Goal: Task Accomplishment & Management: Manage account settings

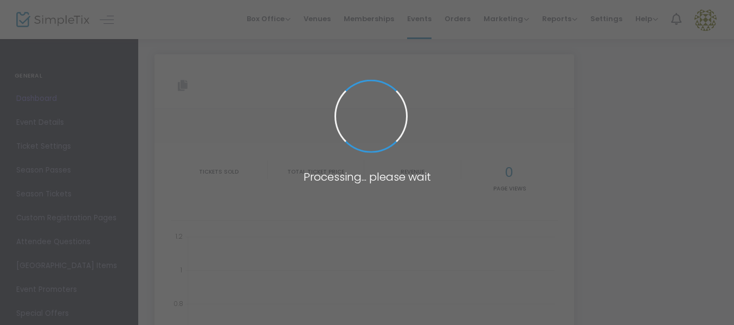
type input "[URL][DOMAIN_NAME][PERSON_NAME]"
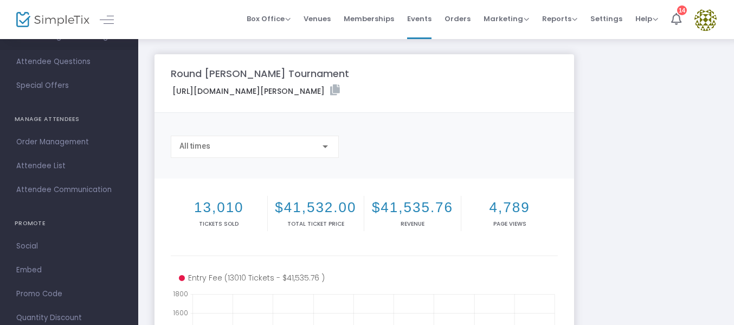
scroll to position [163, 0]
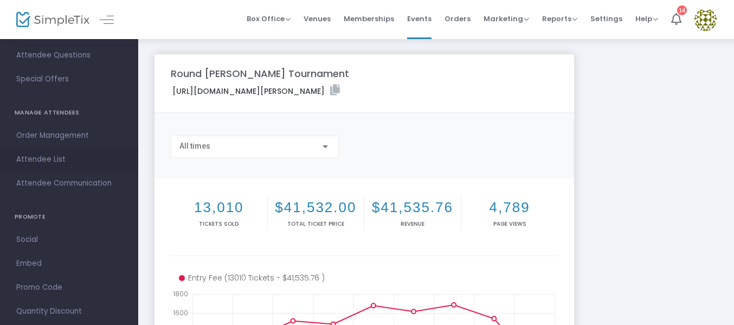
click at [43, 157] on span "Attendee List" at bounding box center [69, 159] width 106 height 14
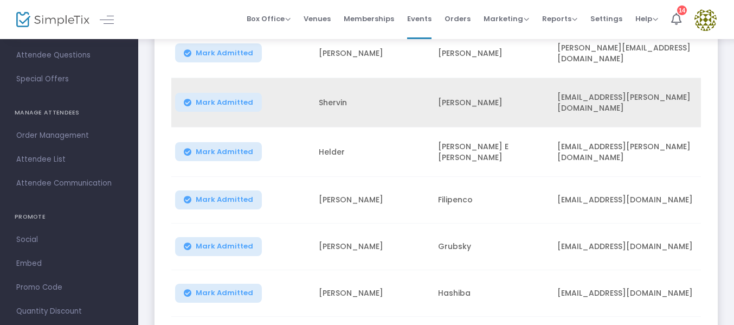
scroll to position [271, 0]
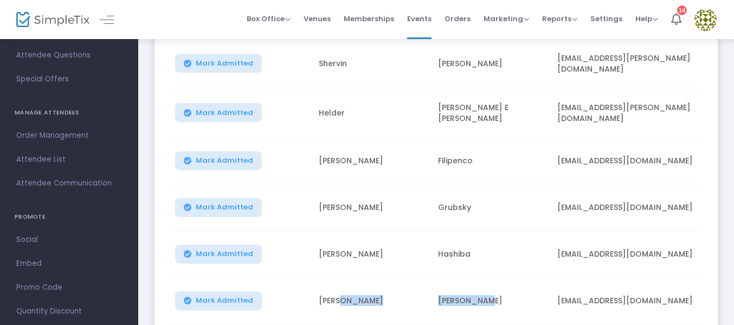
drag, startPoint x: 360, startPoint y: 315, endPoint x: 532, endPoint y: 304, distance: 172.6
click at [523, 301] on tr "Mark Admitted [PERSON_NAME] [PERSON_NAME] [EMAIL_ADDRESS][DOMAIN_NAME] S-C54932…" at bounding box center [550, 300] width 758 height 47
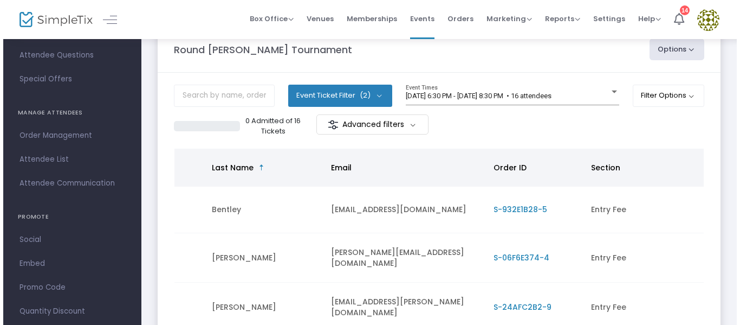
scroll to position [0, 0]
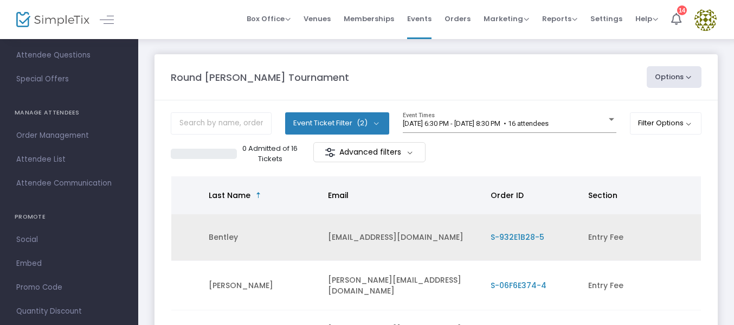
click at [518, 233] on span "S-932E1B28-5" at bounding box center [517, 236] width 54 height 11
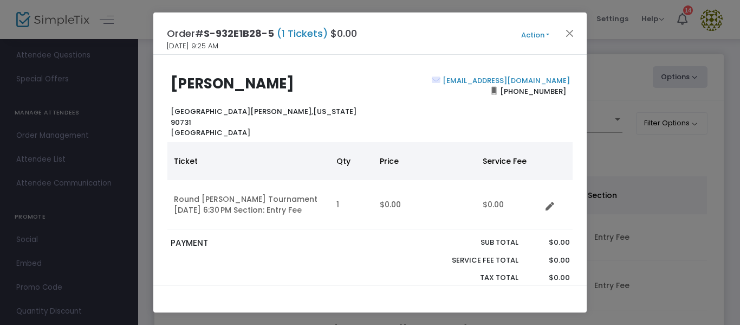
click at [546, 33] on button "Action" at bounding box center [535, 35] width 65 height 12
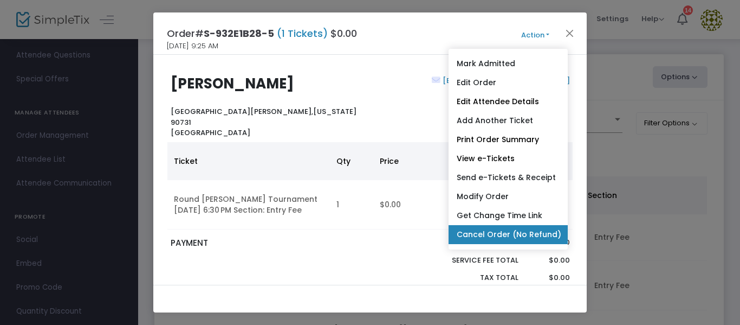
click at [495, 231] on link "Cancel Order (No Refund)" at bounding box center [508, 234] width 119 height 19
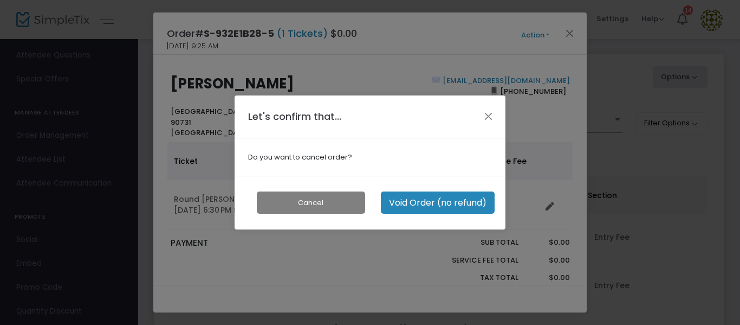
click at [438, 205] on button "Void Order (no refund)" at bounding box center [438, 202] width 114 height 22
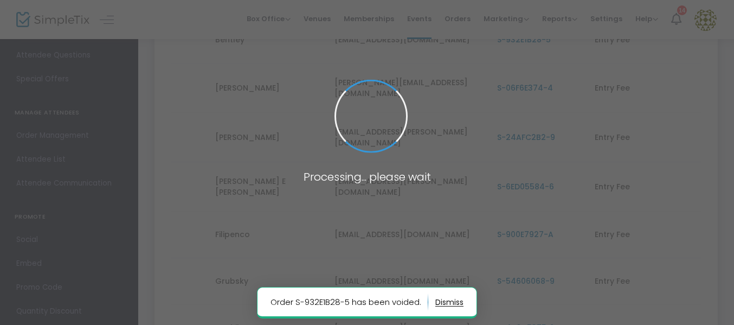
scroll to position [214, 0]
